Goal: Transaction & Acquisition: Purchase product/service

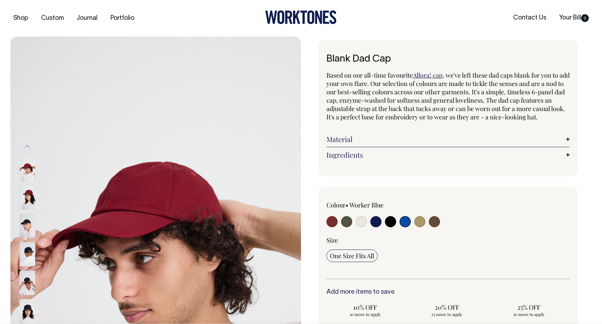
click at [388, 228] on input "radio" at bounding box center [390, 221] width 11 height 11
radio input "true"
select select "Black"
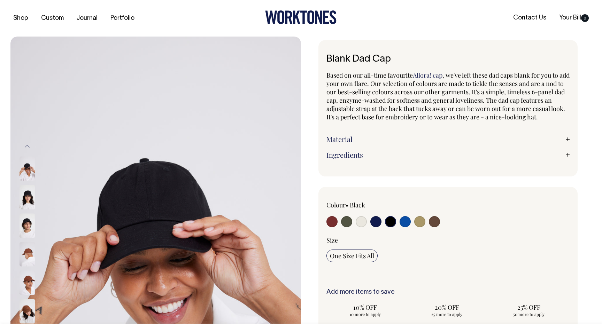
click at [374, 228] on input "radio" at bounding box center [375, 221] width 11 height 11
radio input "true"
select select "Dark Navy"
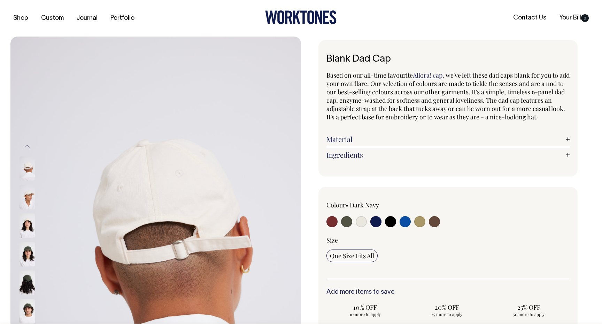
click at [388, 228] on input "radio" at bounding box center [390, 221] width 11 height 11
radio input "true"
select select "Black"
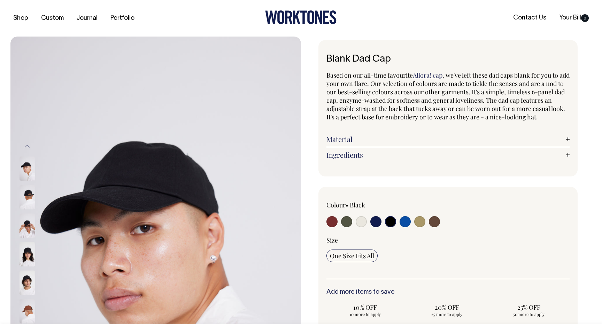
click at [435, 228] on input "radio" at bounding box center [434, 221] width 11 height 11
radio input "true"
select select "Espresso"
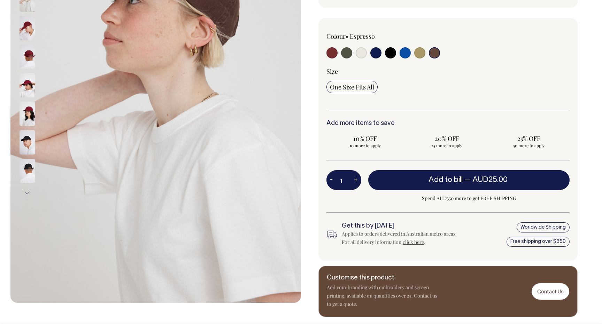
scroll to position [169, 0]
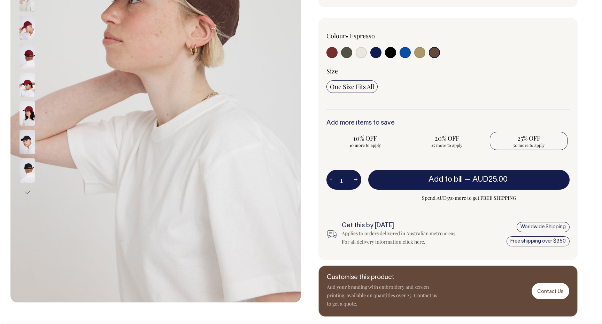
click at [552, 148] on span "50 more to apply" at bounding box center [528, 146] width 71 height 6
click at [552, 150] on input "25% OFF 50 more to apply" at bounding box center [529, 141] width 78 height 18
radio input "true"
type input "50"
radio input "true"
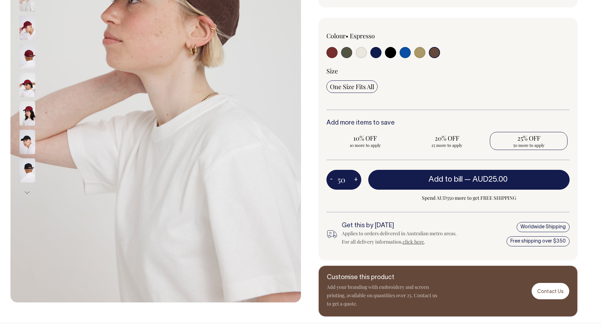
select select
type input "50"
click at [552, 148] on span "Applied" at bounding box center [528, 146] width 71 height 6
click at [552, 150] on input "25% OFF Applied" at bounding box center [529, 141] width 78 height 18
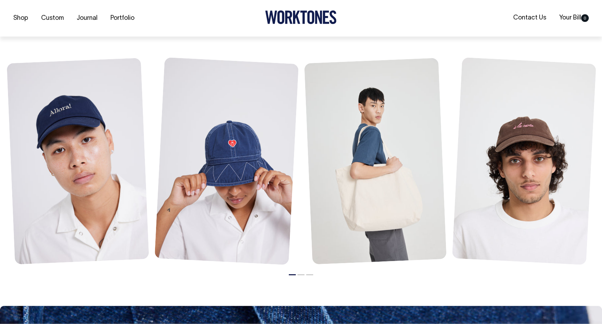
scroll to position [788, 0]
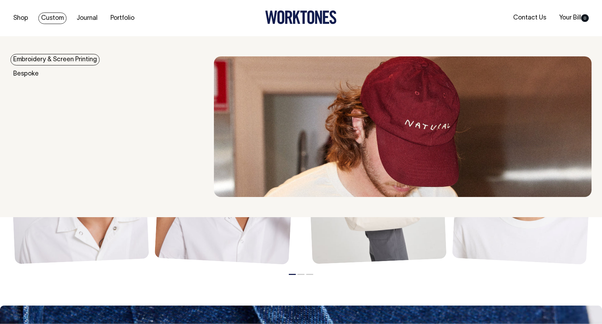
click at [56, 60] on link "Embroidery & Screen Printing" at bounding box center [54, 59] width 89 height 11
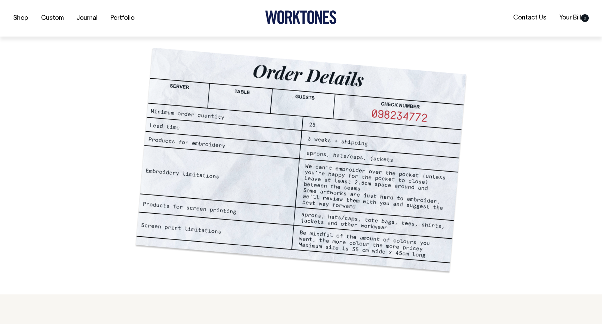
scroll to position [490, 0]
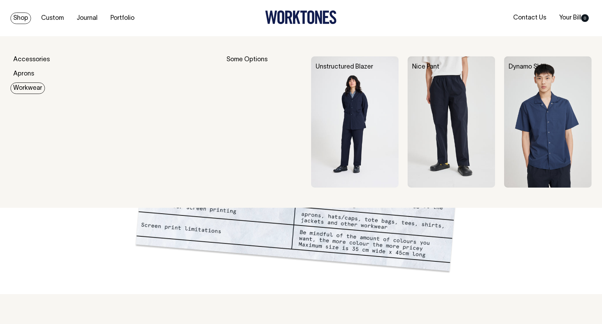
click at [30, 89] on link "Workwear" at bounding box center [27, 88] width 34 height 11
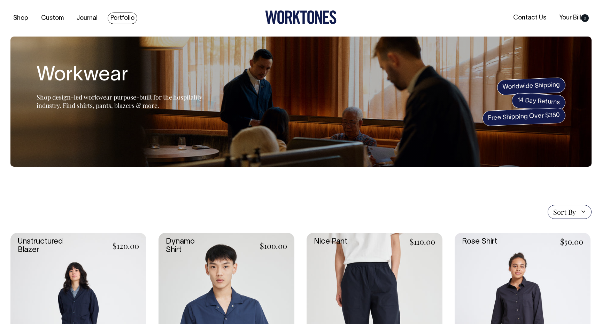
click at [120, 18] on link "Portfolio" at bounding box center [123, 18] width 30 height 11
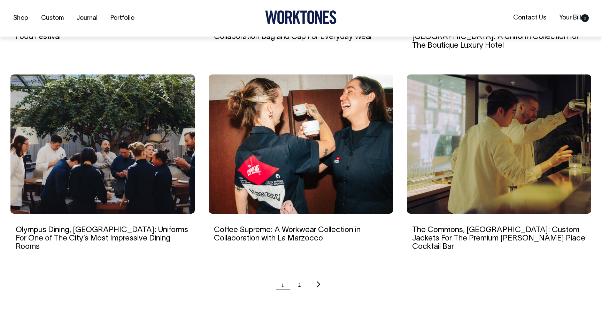
scroll to position [625, 0]
click at [297, 276] on ul "1 2" at bounding box center [300, 284] width 581 height 17
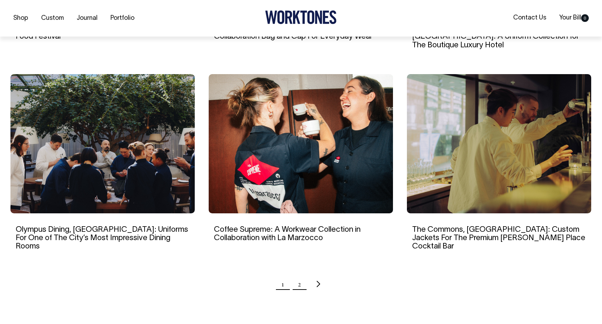
click at [299, 276] on link "2" at bounding box center [299, 284] width 3 height 17
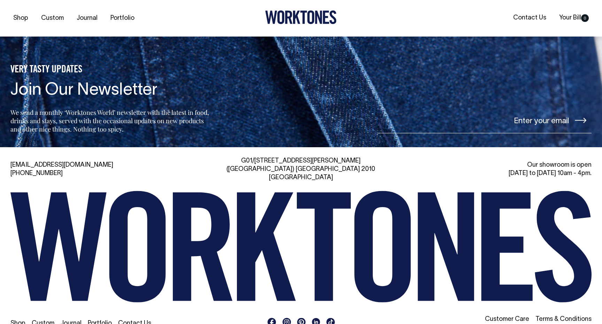
scroll to position [959, 0]
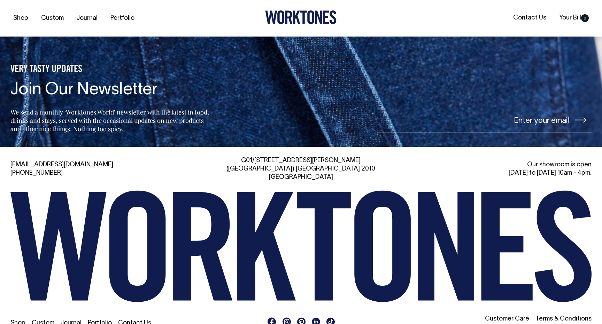
click at [287, 320] on icon at bounding box center [286, 322] width 5 height 5
